Goal: Information Seeking & Learning: Understand process/instructions

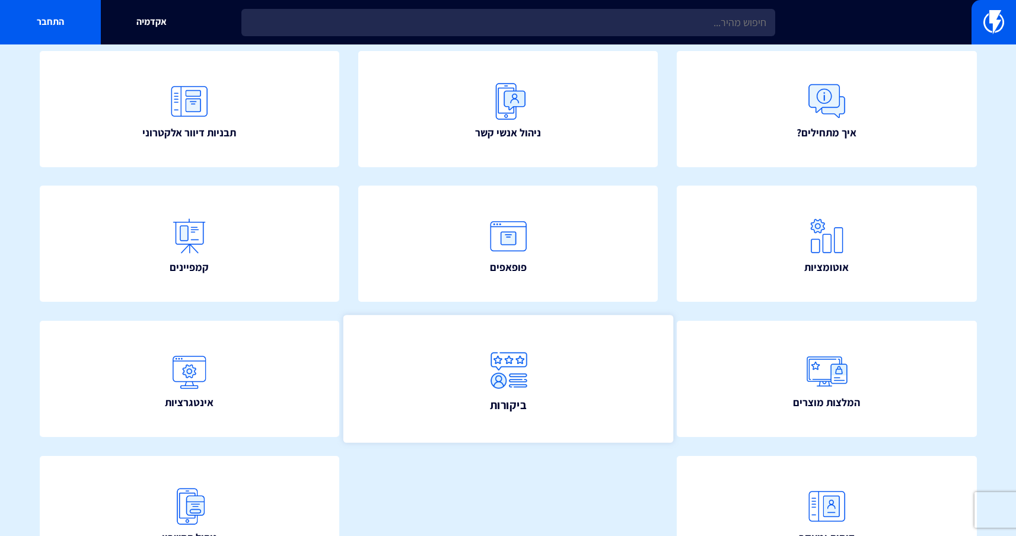
scroll to position [129, 0]
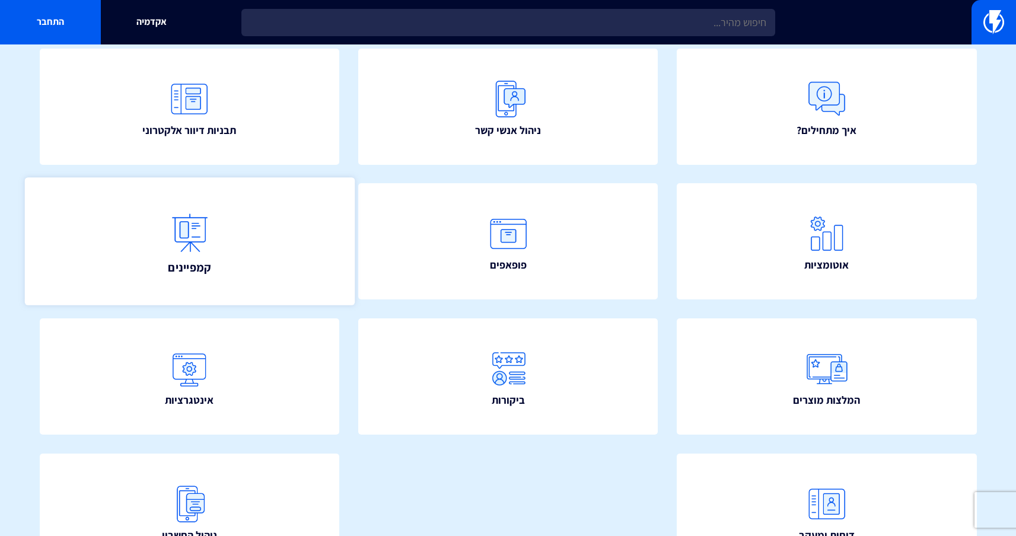
click at [264, 267] on link "קמפיינים" at bounding box center [189, 241] width 330 height 128
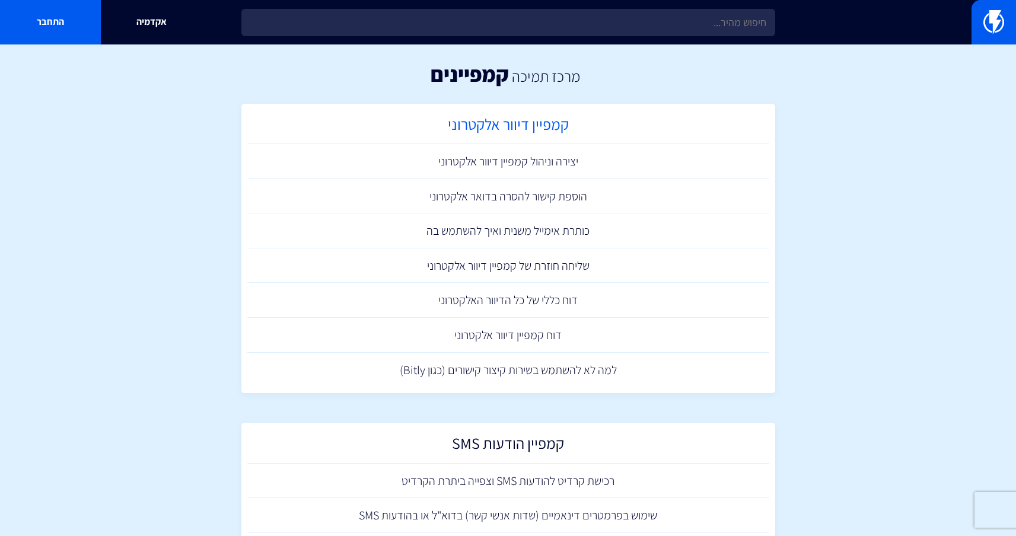
click at [519, 125] on h2 "קמפיין דיוור אלקטרוני" at bounding box center [508, 127] width 510 height 23
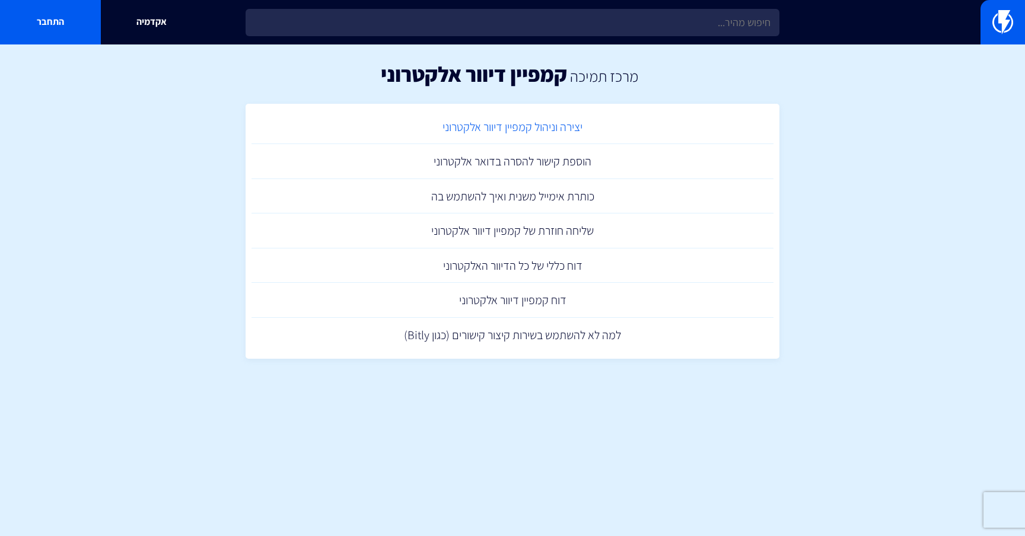
click at [514, 129] on link "יצירה וניהול קמפיין דיוור אלקטרוני" at bounding box center [512, 127] width 522 height 35
